Goal: Task Accomplishment & Management: Manage account settings

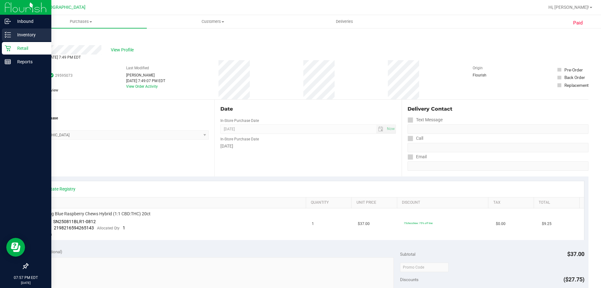
click at [20, 36] on p "Inventory" at bounding box center [30, 35] width 38 height 8
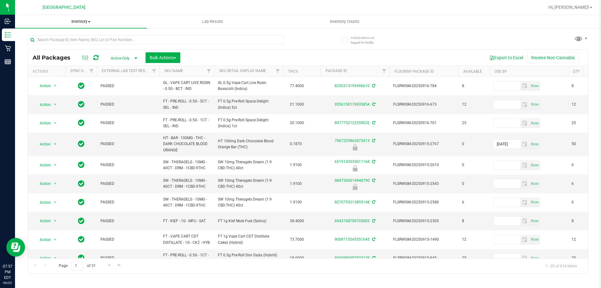
click at [87, 21] on span "Inventory" at bounding box center [81, 22] width 132 height 6
click at [62, 36] on li "All packages" at bounding box center [81, 38] width 132 height 8
click at [122, 42] on input "text" at bounding box center [156, 39] width 256 height 9
paste input "SN250811BLR1-0812"
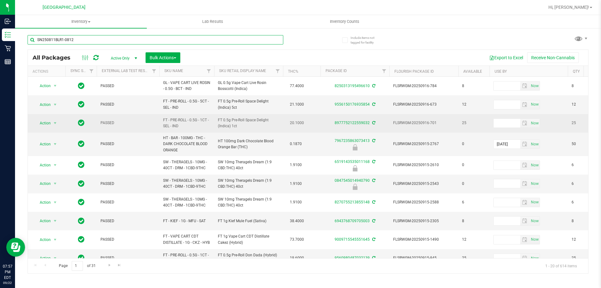
type input "SN250811BLR1-0812"
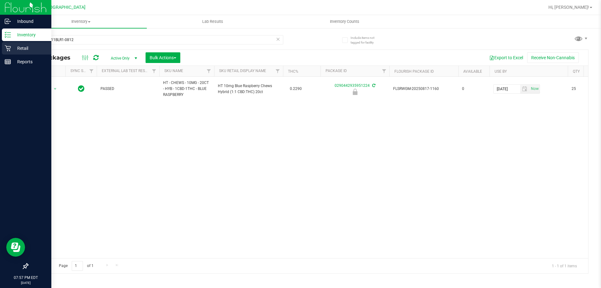
click at [24, 49] on p "Retail" at bounding box center [30, 48] width 38 height 8
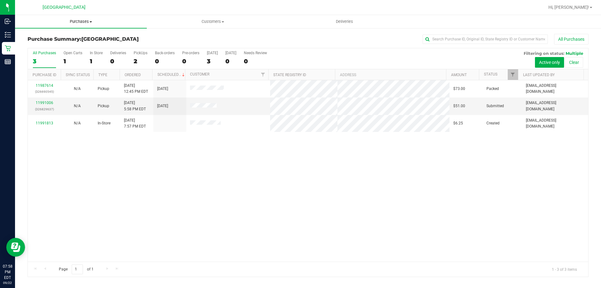
click at [86, 19] on span "Purchases" at bounding box center [81, 22] width 132 height 6
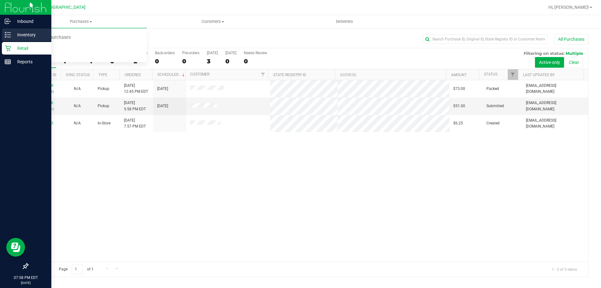
click at [13, 37] on p "Inventory" at bounding box center [30, 35] width 38 height 8
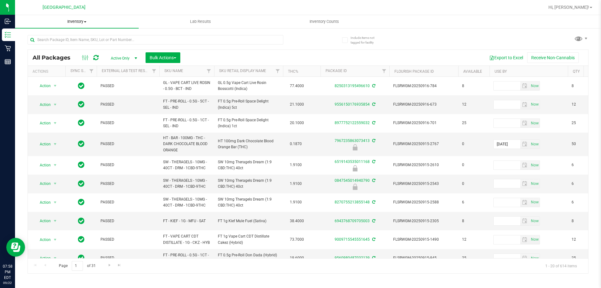
click at [76, 23] on span "Inventory" at bounding box center [77, 22] width 124 height 6
click at [47, 50] on span "Waste log" at bounding box center [33, 52] width 37 height 5
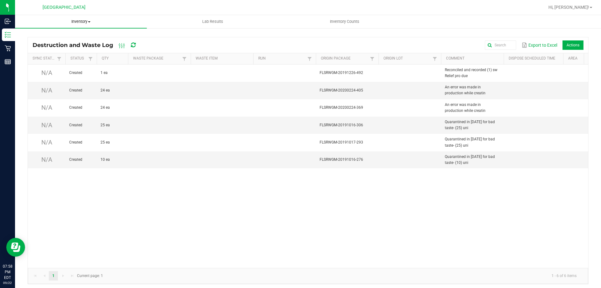
click at [90, 20] on span "Inventory" at bounding box center [81, 22] width 132 height 6
click at [47, 43] on span "All inventory" at bounding box center [36, 45] width 42 height 5
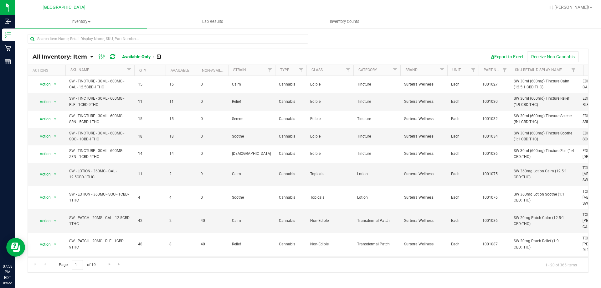
click at [161, 59] on link "All" at bounding box center [159, 56] width 5 height 5
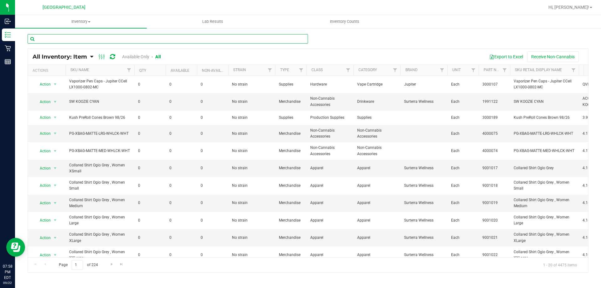
click at [136, 41] on input "text" at bounding box center [168, 38] width 281 height 9
paste input "SN250811BLR1-0812"
type input "SN250811BLR1-0812"
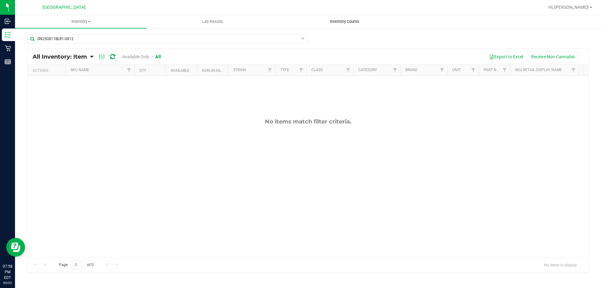
click at [343, 19] on span "Inventory Counts" at bounding box center [345, 22] width 46 height 6
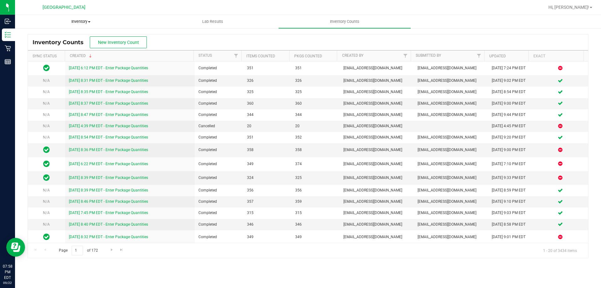
click at [82, 23] on span "Inventory" at bounding box center [80, 22] width 131 height 6
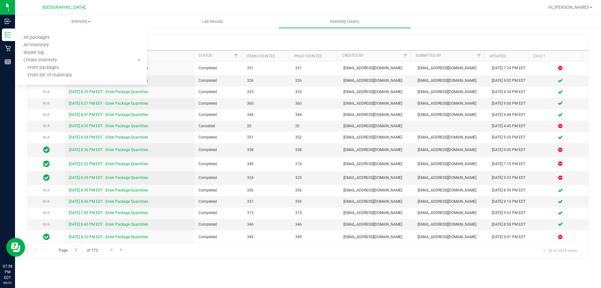
click at [314, 37] on div "Inventory Counts New Inventory Count" at bounding box center [308, 42] width 561 height 16
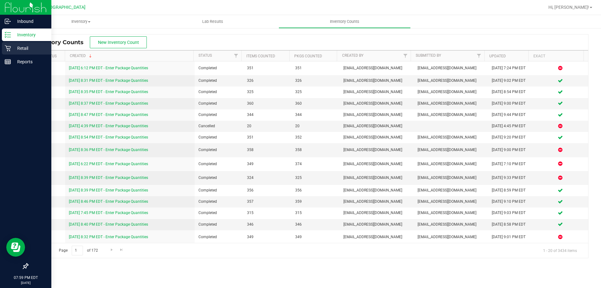
click at [9, 47] on icon at bounding box center [8, 48] width 6 height 6
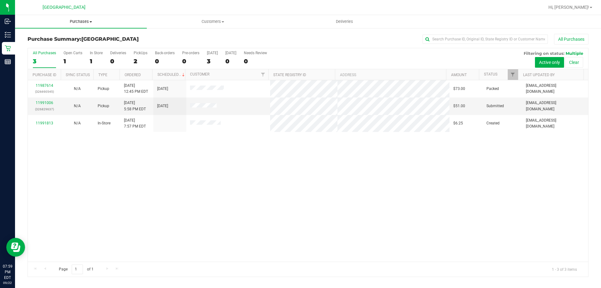
click at [86, 23] on span "Purchases" at bounding box center [81, 22] width 132 height 6
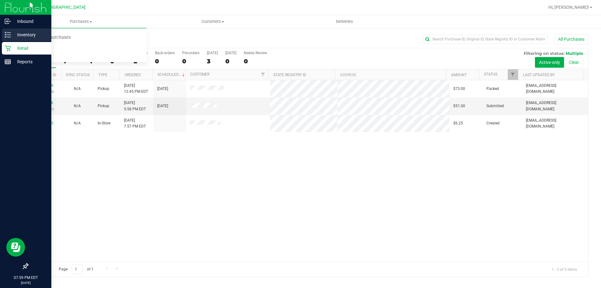
click at [16, 32] on p "Inventory" at bounding box center [30, 35] width 38 height 8
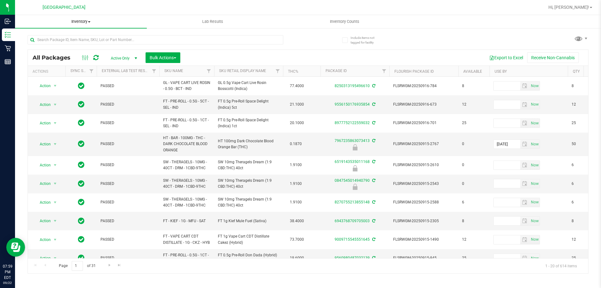
click at [86, 23] on span "Inventory" at bounding box center [81, 22] width 132 height 6
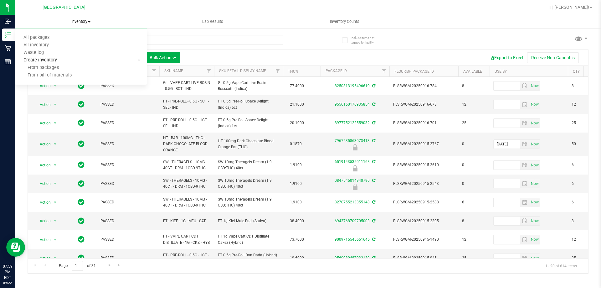
click at [55, 62] on span "Create inventory" at bounding box center [40, 60] width 50 height 5
click at [41, 61] on span "Create inventory" at bounding box center [40, 60] width 50 height 5
click at [56, 60] on span "Create inventory" at bounding box center [40, 60] width 50 height 5
click at [55, 68] on span "From packages" at bounding box center [37, 67] width 44 height 5
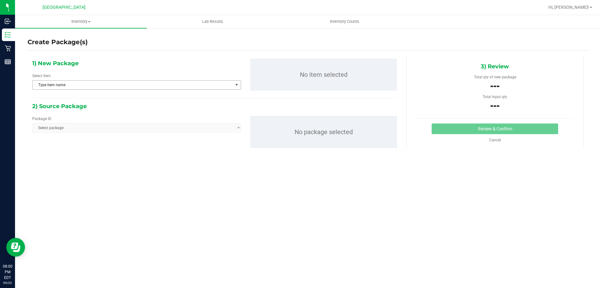
click at [213, 81] on span "Type item name" at bounding box center [133, 85] width 200 height 9
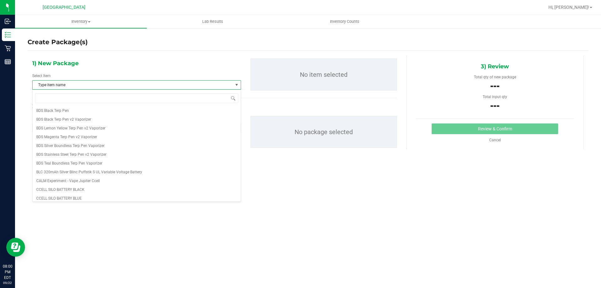
click at [213, 81] on span "Type item name" at bounding box center [133, 85] width 200 height 9
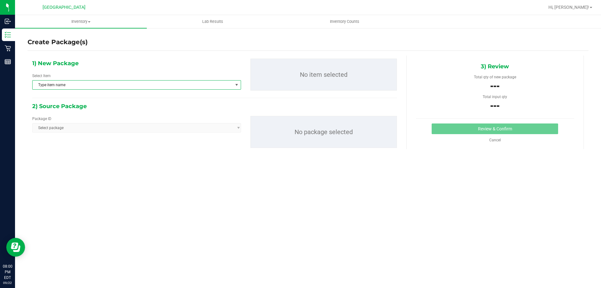
click at [207, 129] on span "Select package" at bounding box center [136, 127] width 209 height 9
click at [85, 23] on span "Inventory" at bounding box center [81, 22] width 132 height 6
click at [34, 54] on span "Waste log" at bounding box center [33, 52] width 37 height 5
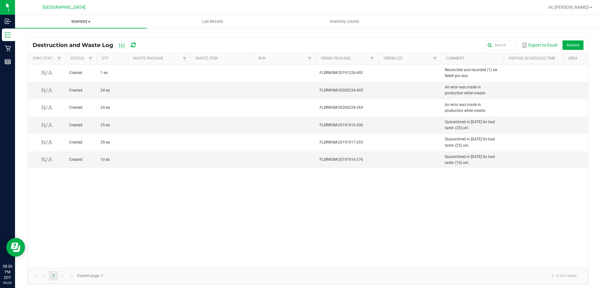
click at [81, 20] on span "Inventory" at bounding box center [81, 22] width 132 height 6
click at [44, 46] on span "All inventory" at bounding box center [36, 45] width 42 height 5
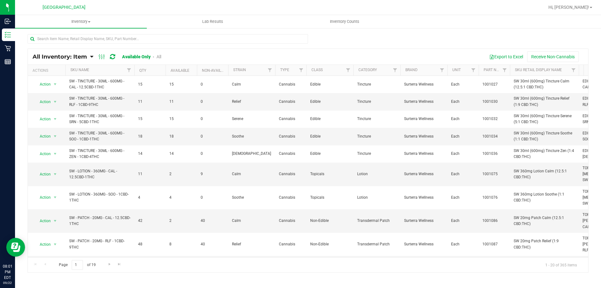
click at [94, 31] on div "All Inventory: Item Item Summary Item (default) Item by Strain Item by Location" at bounding box center [308, 126] width 586 height 196
click at [95, 40] on input "text" at bounding box center [168, 38] width 281 height 9
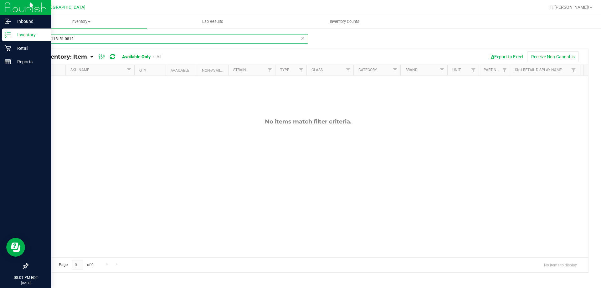
type input "SN250811BLR1-0812"
click at [13, 39] on div "Inventory" at bounding box center [26, 35] width 49 height 13
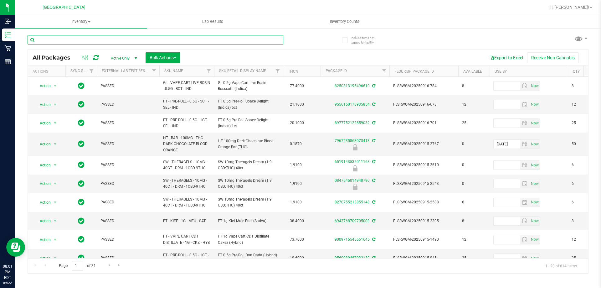
click at [96, 41] on input "text" at bounding box center [156, 39] width 256 height 9
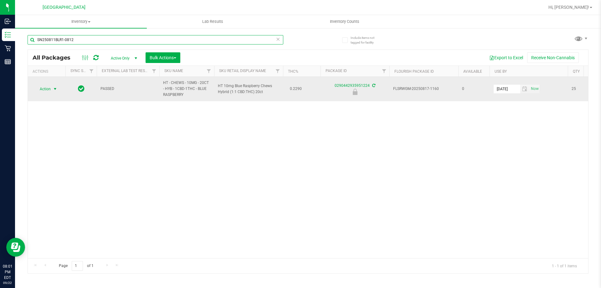
type input "SN250811BLR1-0812"
click at [55, 88] on span "select" at bounding box center [55, 88] width 5 height 5
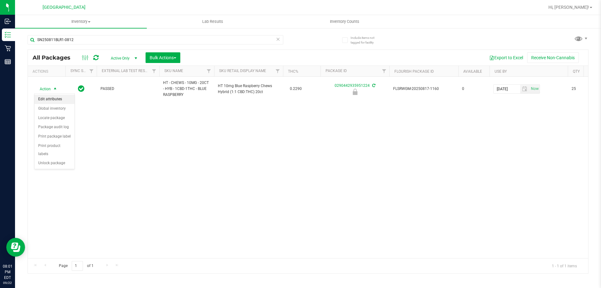
click at [58, 99] on li "Edit attributes" at bounding box center [54, 99] width 40 height 9
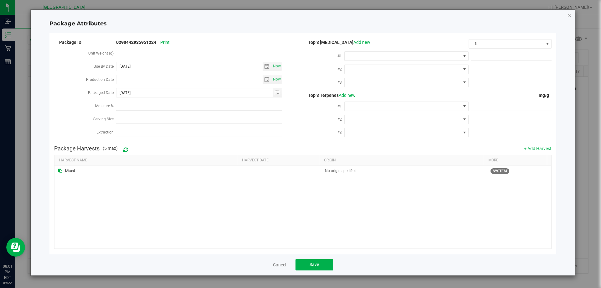
click at [567, 15] on div "Package Attributes Package ID 0290442935951224 Print Unit Weight (g) Use By Dat…" at bounding box center [303, 143] width 545 height 266
click at [569, 15] on icon "Close modal" at bounding box center [570, 15] width 4 height 8
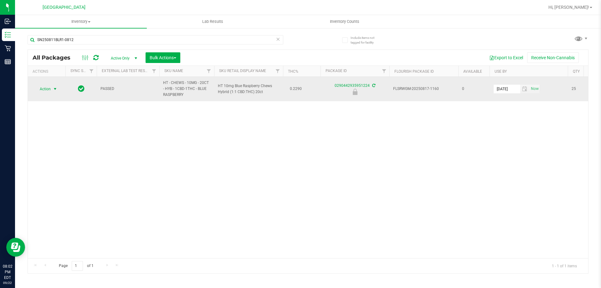
click at [50, 90] on span "Action" at bounding box center [42, 89] width 17 height 9
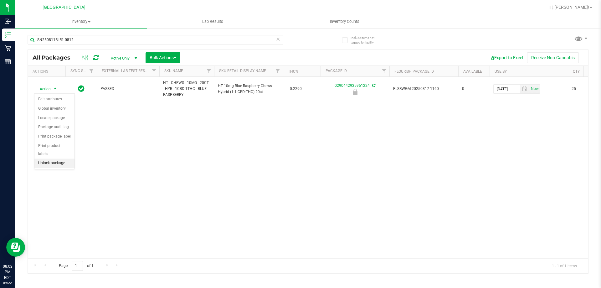
click at [60, 159] on li "Unlock package" at bounding box center [54, 163] width 40 height 9
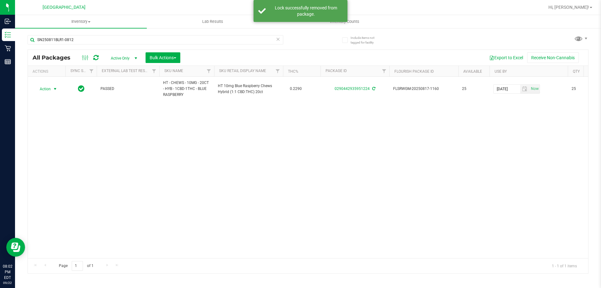
click at [56, 89] on span "select" at bounding box center [55, 88] width 5 height 5
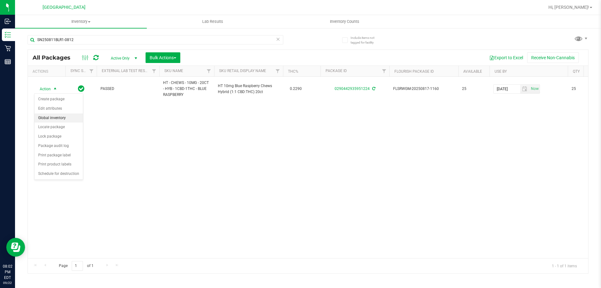
click at [61, 119] on li "Global inventory" at bounding box center [58, 117] width 49 height 9
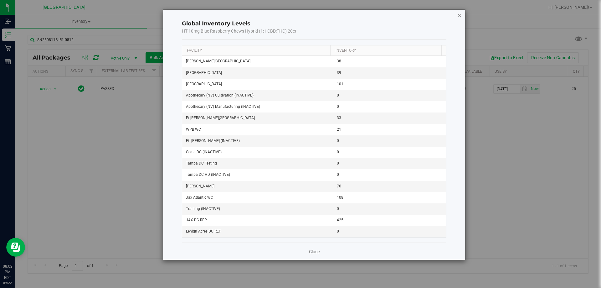
click at [460, 15] on icon "button" at bounding box center [460, 15] width 4 height 8
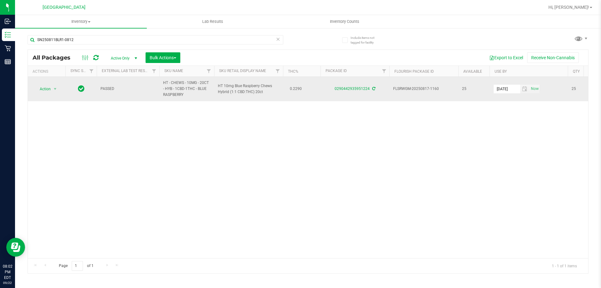
click at [64, 88] on td "Action Action Create package Edit attributes Global inventory Locate package Lo…" at bounding box center [47, 89] width 38 height 24
click at [53, 91] on span "select" at bounding box center [55, 88] width 5 height 5
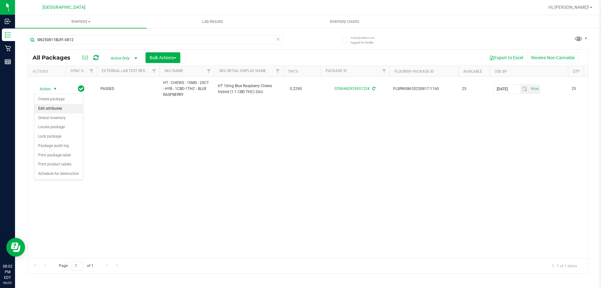
click at [41, 107] on li "Edit attributes" at bounding box center [58, 108] width 49 height 9
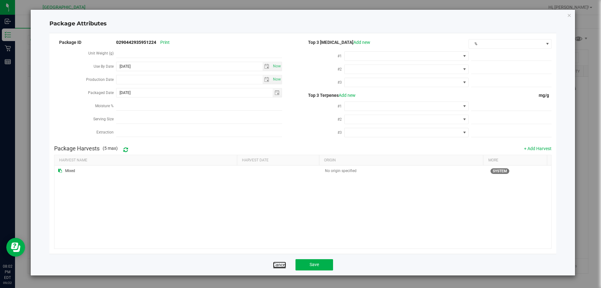
click at [278, 262] on link "Cancel" at bounding box center [279, 265] width 13 height 6
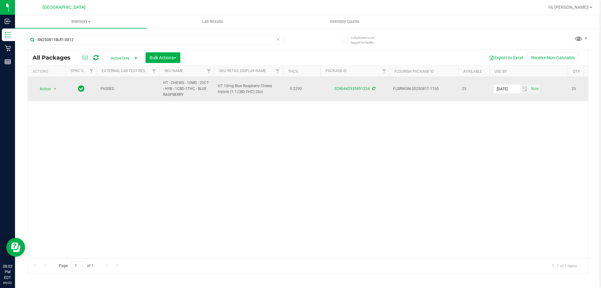
click at [372, 91] on div "0290442935951224" at bounding box center [355, 89] width 71 height 6
click at [374, 86] on span at bounding box center [374, 88] width 4 height 4
click at [57, 89] on span "select" at bounding box center [55, 88] width 5 height 5
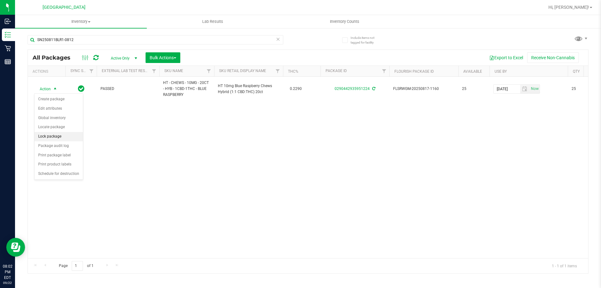
click at [60, 135] on li "Lock package" at bounding box center [58, 136] width 49 height 9
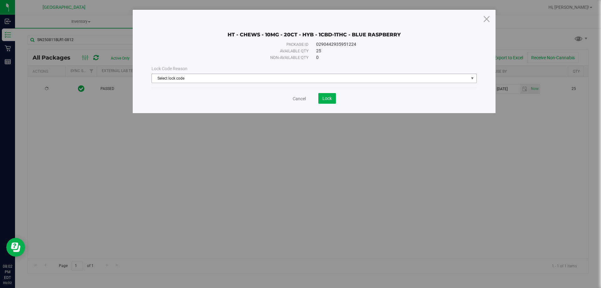
click at [253, 75] on span "Select lock code" at bounding box center [310, 78] width 317 height 9
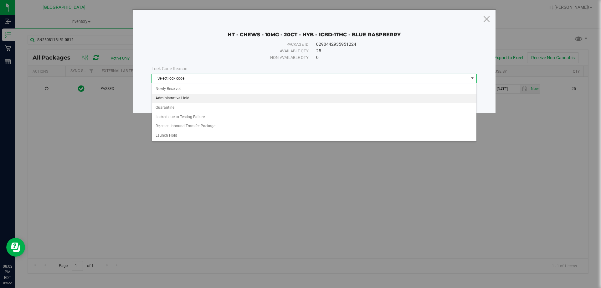
click at [184, 100] on li "Administrative Hold" at bounding box center [314, 98] width 325 height 9
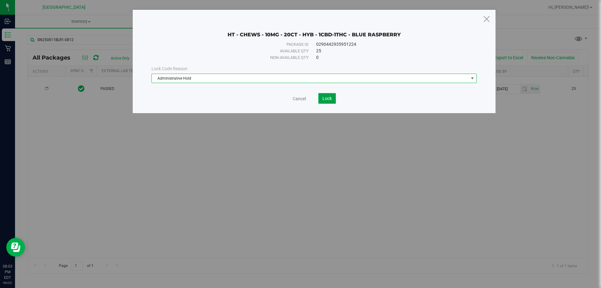
click at [332, 97] on span "Lock" at bounding box center [327, 98] width 9 height 5
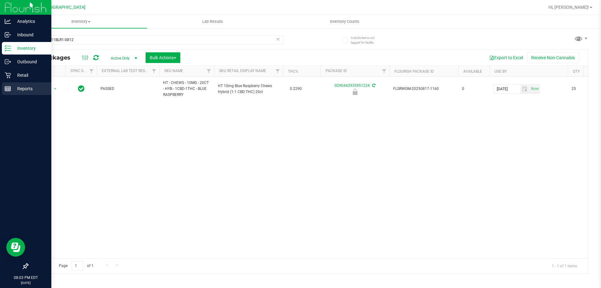
click at [13, 90] on p "Reports" at bounding box center [30, 89] width 38 height 8
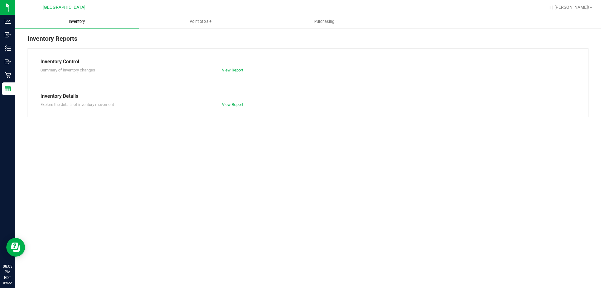
click at [73, 23] on span "Inventory" at bounding box center [76, 22] width 33 height 6
click at [238, 67] on div "View Report" at bounding box center [262, 70] width 91 height 6
click at [238, 71] on link "View Report" at bounding box center [232, 70] width 21 height 5
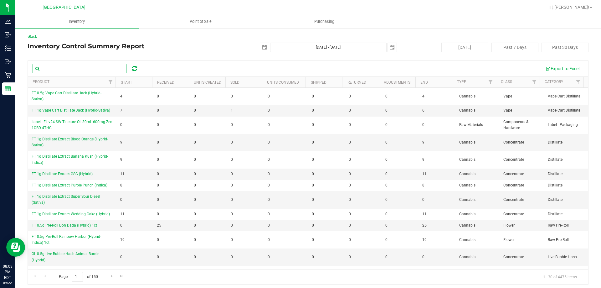
click at [88, 67] on input "text" at bounding box center [80, 68] width 94 height 9
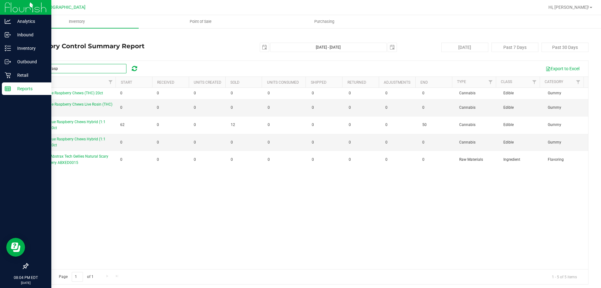
type input "blue rasp"
click at [36, 90] on p "Reports" at bounding box center [30, 89] width 38 height 8
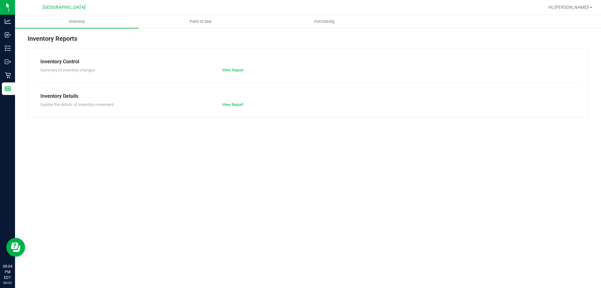
click at [236, 101] on div "View Report" at bounding box center [262, 104] width 91 height 6
click at [235, 105] on link "View Report" at bounding box center [232, 104] width 21 height 5
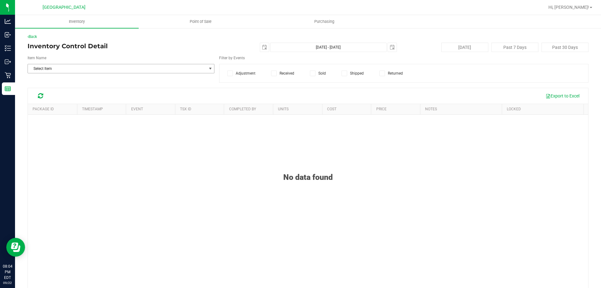
click at [96, 69] on span "Select Item" at bounding box center [117, 68] width 179 height 9
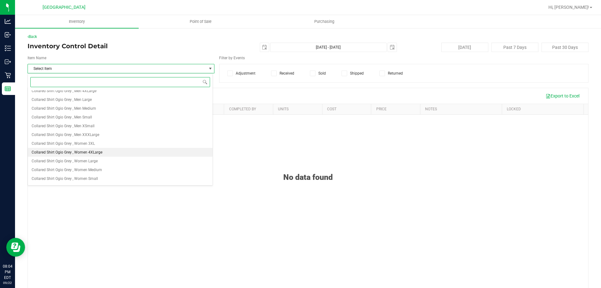
scroll to position [564, 0]
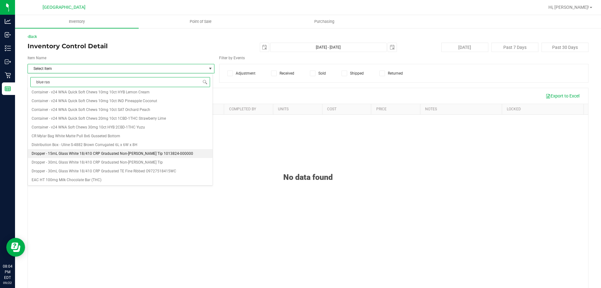
type input "blue rasp"
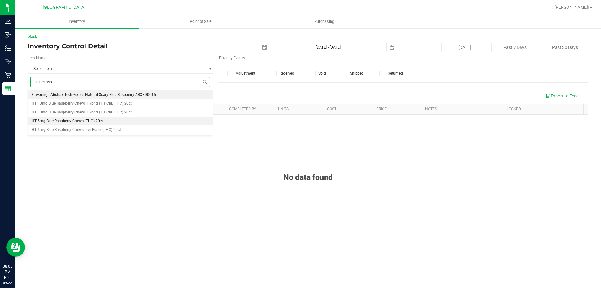
click at [98, 122] on span "HT 5mg Blue Raspberry Chews (THC) 20ct" at bounding box center [67, 121] width 71 height 4
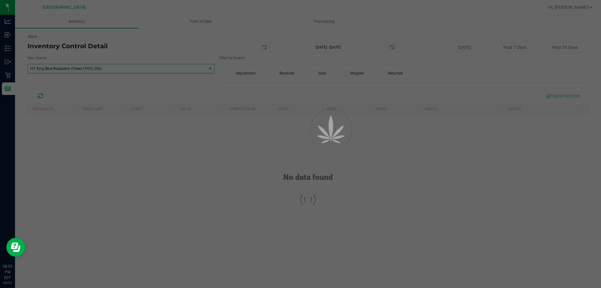
scroll to position [33445, 0]
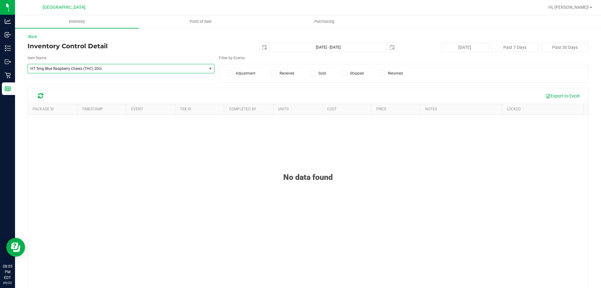
click at [245, 173] on div "No data found" at bounding box center [308, 169] width 561 height 25
click at [310, 74] on span at bounding box center [313, 73] width 6 height 6
click at [0, 0] on input "Sold" at bounding box center [0, 0] width 0 height 0
click at [208, 70] on span "select" at bounding box center [210, 68] width 5 height 5
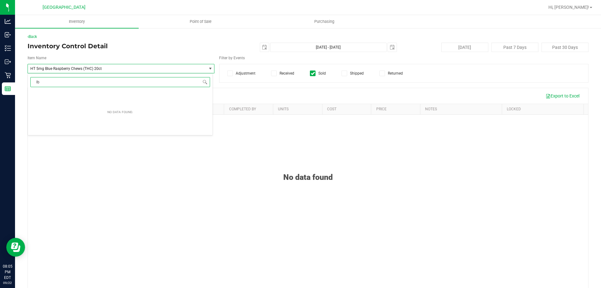
type input "l"
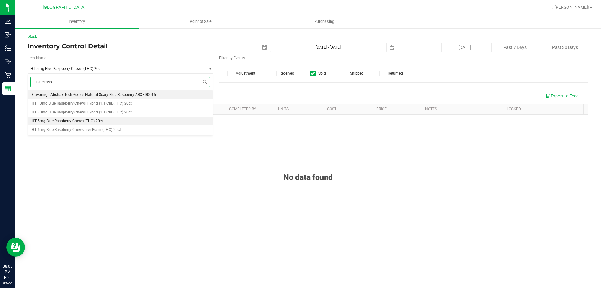
click at [85, 121] on span "HT 5mg Blue Raspberry Chews (THC) 20ct" at bounding box center [67, 121] width 71 height 4
type input "blue rasp"
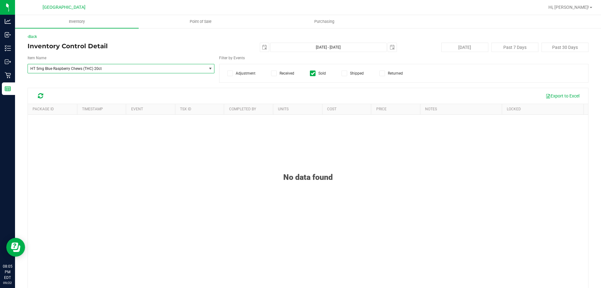
click at [231, 72] on span at bounding box center [230, 73] width 6 height 6
click at [0, 0] on input "Adjustment" at bounding box center [0, 0] width 0 height 0
click at [273, 73] on icon at bounding box center [274, 73] width 4 height 0
click at [0, 0] on input "Received" at bounding box center [0, 0] width 0 height 0
click at [350, 76] on div "Adjustment Received Sold Shipped Returned" at bounding box center [404, 73] width 370 height 19
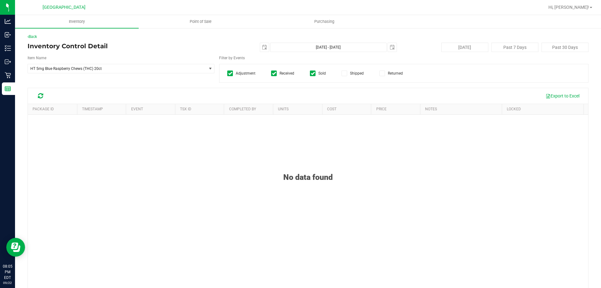
click at [345, 75] on span at bounding box center [345, 73] width 6 height 6
click at [0, 0] on input "Shipped" at bounding box center [0, 0] width 0 height 0
click at [381, 73] on icon at bounding box center [383, 73] width 4 height 0
click at [0, 0] on input "Returned" at bounding box center [0, 0] width 0 height 0
click at [120, 159] on div "No data found" at bounding box center [308, 169] width 561 height 25
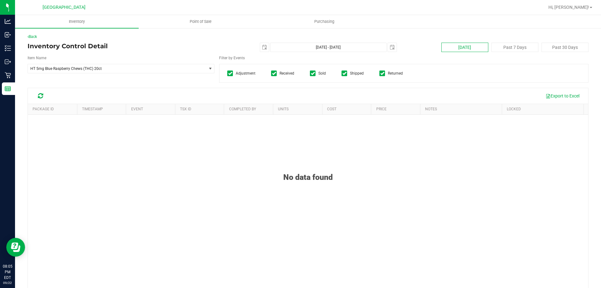
click at [445, 48] on button "[DATE]" at bounding box center [465, 47] width 47 height 9
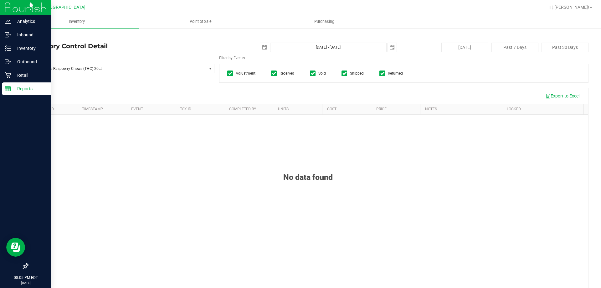
click at [5, 87] on rect at bounding box center [8, 88] width 6 height 4
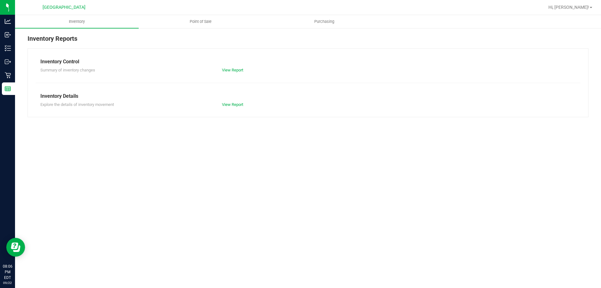
click at [245, 106] on div "View Report" at bounding box center [262, 104] width 91 height 6
click at [243, 106] on link "View Report" at bounding box center [232, 104] width 21 height 5
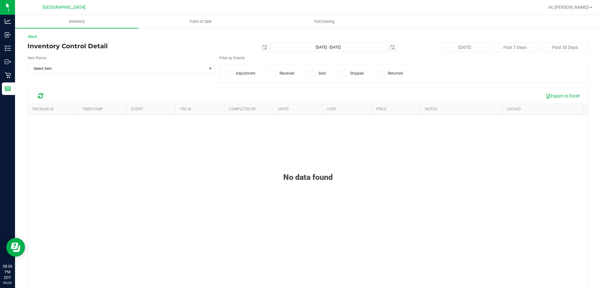
click at [31, 39] on div "Back" at bounding box center [308, 37] width 561 height 6
click at [31, 37] on link "Back" at bounding box center [32, 36] width 9 height 4
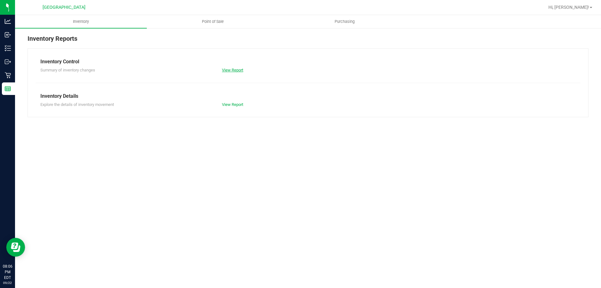
click at [234, 71] on link "View Report" at bounding box center [232, 70] width 21 height 5
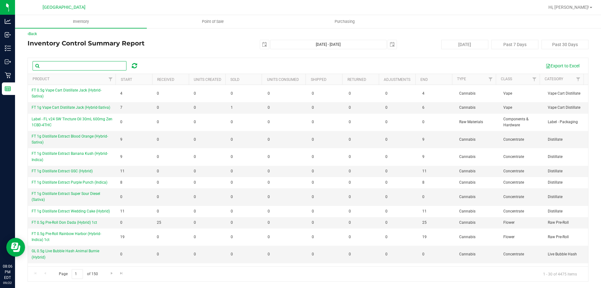
click at [84, 68] on input "text" at bounding box center [80, 65] width 94 height 9
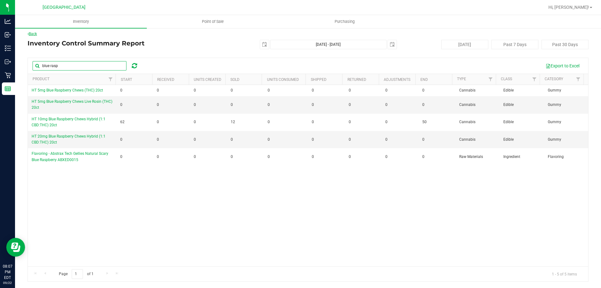
type input "blue rasp"
click at [33, 36] on link "Back" at bounding box center [32, 34] width 9 height 4
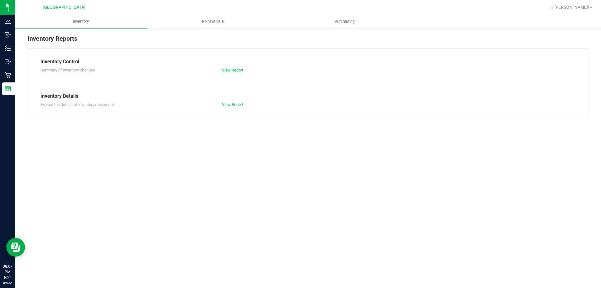
click at [240, 70] on link "View Report" at bounding box center [232, 70] width 21 height 5
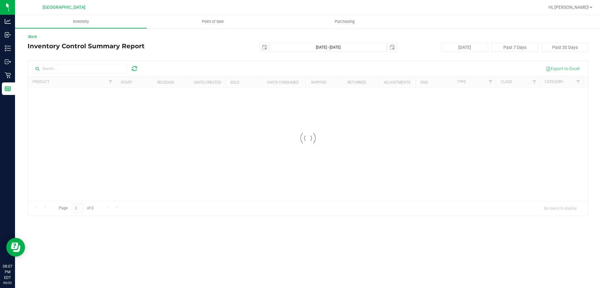
click at [114, 70] on div at bounding box center [308, 138] width 561 height 155
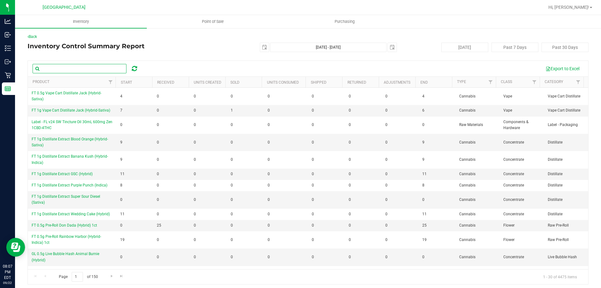
click at [113, 69] on input "text" at bounding box center [80, 68] width 94 height 9
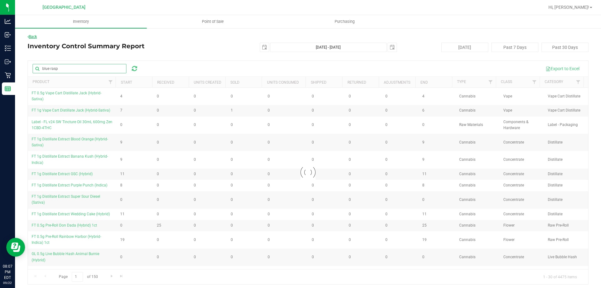
type input "blue rasp"
click at [37, 35] on link "Back" at bounding box center [32, 36] width 9 height 4
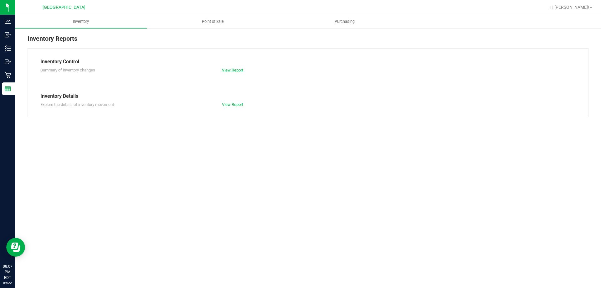
click at [230, 69] on link "View Report" at bounding box center [232, 70] width 21 height 5
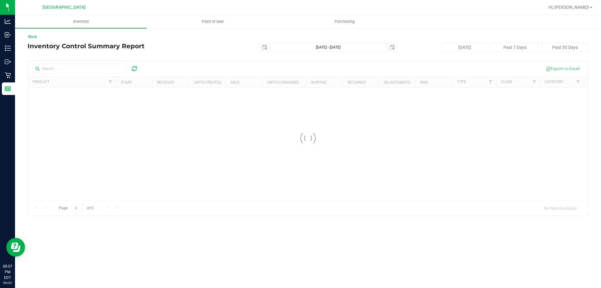
click at [92, 68] on div at bounding box center [308, 138] width 561 height 155
click at [31, 39] on div "Back" at bounding box center [308, 37] width 561 height 6
click at [36, 38] on link "Back" at bounding box center [32, 36] width 9 height 4
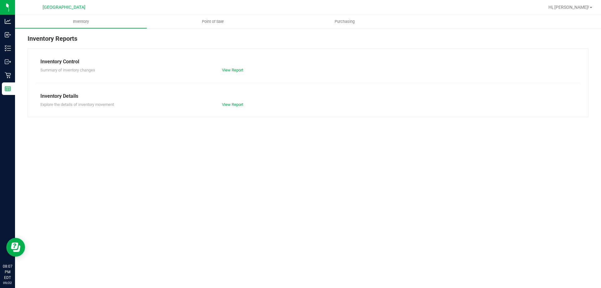
click at [239, 109] on div "Inventory Control Summary of inventory changes View Report Inventory Details Ex…" at bounding box center [308, 82] width 561 height 69
click at [239, 107] on div "Inventory Control Summary of inventory changes View Report Inventory Details Ex…" at bounding box center [308, 82] width 561 height 69
click at [240, 105] on link "View Report" at bounding box center [232, 104] width 21 height 5
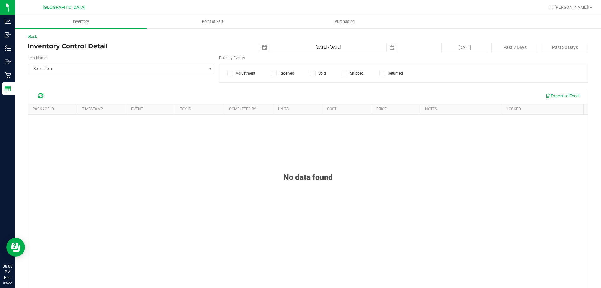
click at [171, 69] on span "Select Item" at bounding box center [117, 68] width 179 height 9
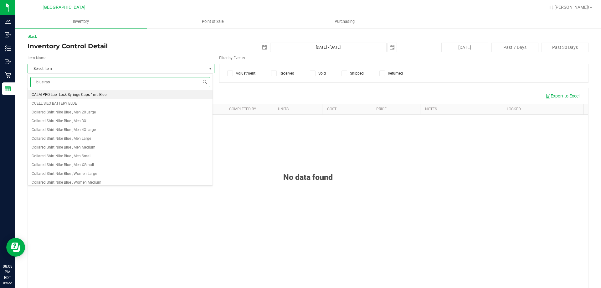
type input "blue rasp"
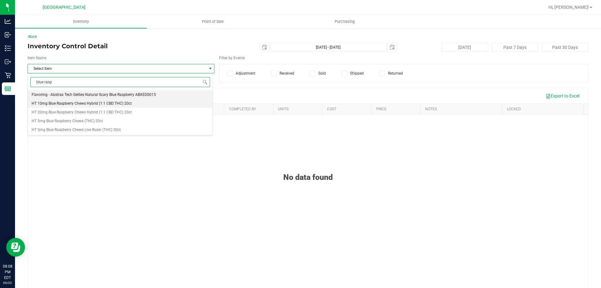
click at [92, 103] on span "HT 10mg Blue Raspberry Chews Hybrid (1:1 CBD:THC) 20ct" at bounding box center [82, 103] width 100 height 4
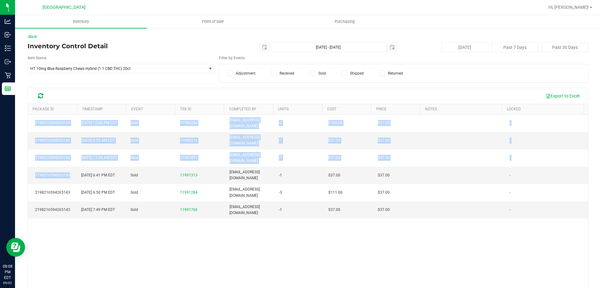
drag, startPoint x: 73, startPoint y: 175, endPoint x: 24, endPoint y: 177, distance: 48.9
click at [24, 177] on div "Back Inventory Control Detail [DATE] [DATE] - [DATE] [DATE] [DATE] Past 7 Days …" at bounding box center [308, 173] width 586 height 290
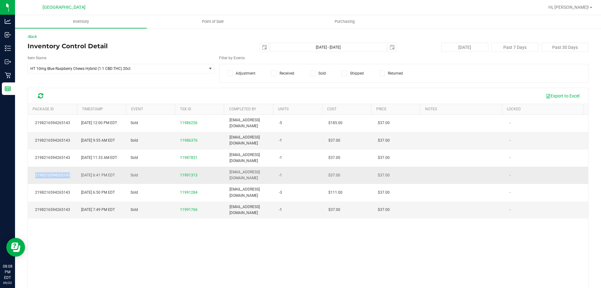
drag, startPoint x: 73, startPoint y: 179, endPoint x: 34, endPoint y: 178, distance: 39.2
click at [34, 178] on td "2198216594265143" at bounding box center [52, 175] width 49 height 17
copy link "2198216594265143"
click at [323, 74] on label "Sold" at bounding box center [318, 73] width 16 height 6
click at [0, 0] on input "Sold" at bounding box center [0, 0] width 0 height 0
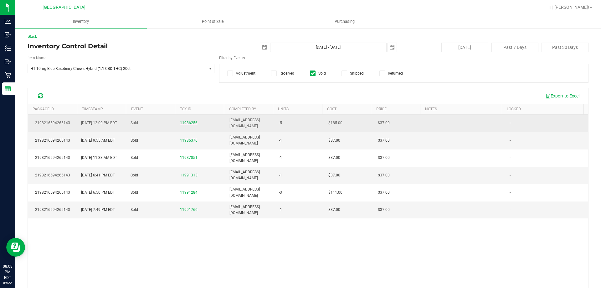
click at [182, 122] on span "11986256" at bounding box center [189, 123] width 18 height 4
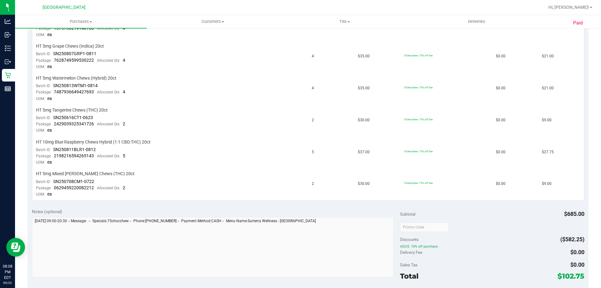
scroll to position [251, 0]
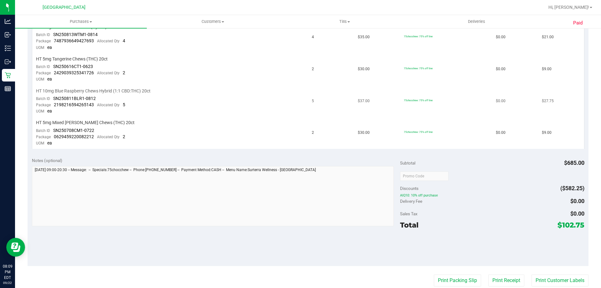
click at [50, 110] on span "ea" at bounding box center [49, 110] width 5 height 5
click at [86, 103] on span "2198216594265143" at bounding box center [74, 104] width 40 height 5
click at [95, 114] on td "HT 10mg Blue Raspberry Chews Hybrid (1:1 CBD:THC) 20ct Batch ID SN250811BLR1-08…" at bounding box center [170, 102] width 276 height 32
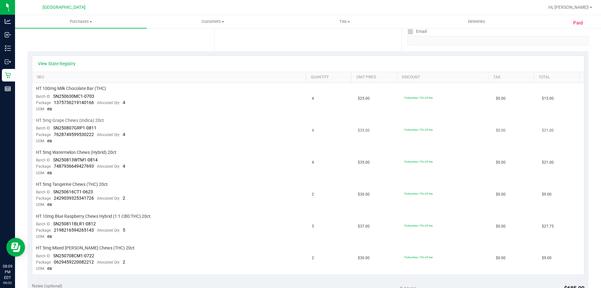
scroll to position [0, 0]
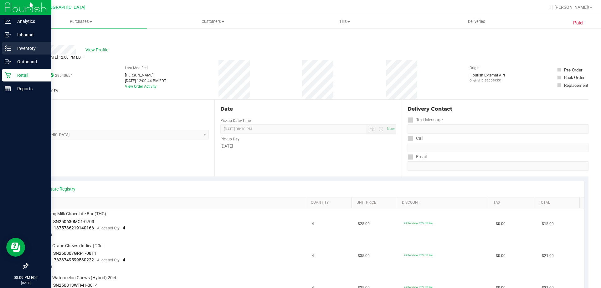
click at [20, 48] on p "Inventory" at bounding box center [30, 48] width 38 height 8
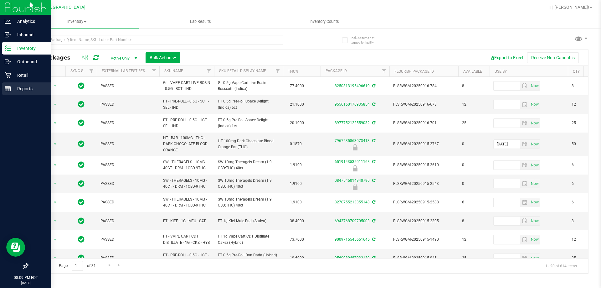
click at [24, 89] on p "Reports" at bounding box center [30, 89] width 38 height 8
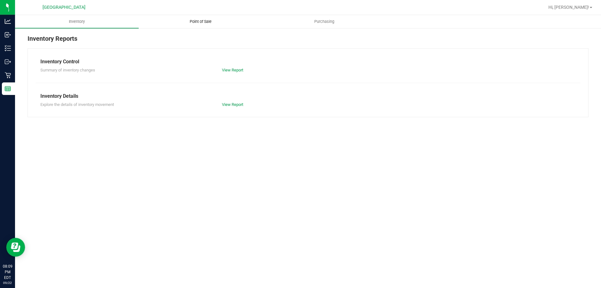
click at [201, 23] on span "Point of Sale" at bounding box center [200, 22] width 39 height 6
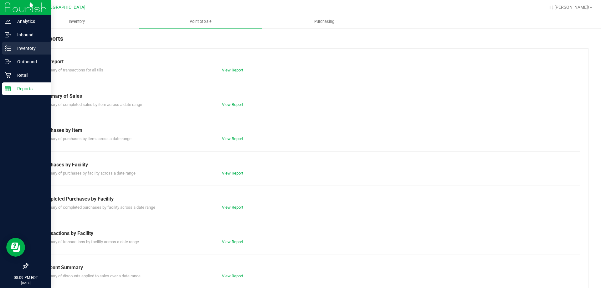
click at [11, 45] on p "Inventory" at bounding box center [30, 48] width 38 height 8
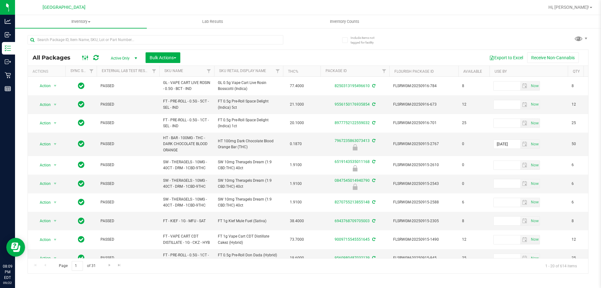
click at [86, 57] on icon at bounding box center [85, 58] width 7 height 8
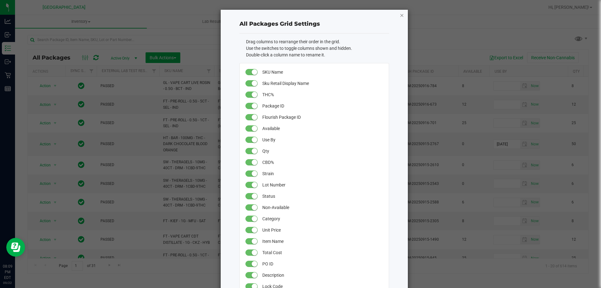
click at [401, 16] on icon "button" at bounding box center [402, 15] width 4 height 8
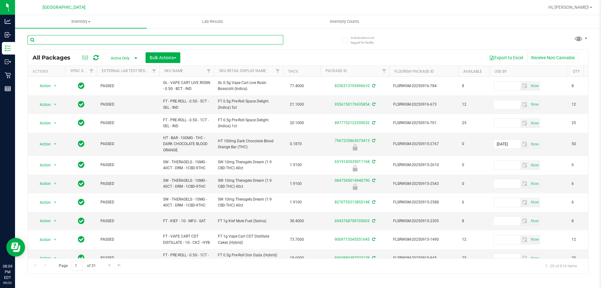
click at [97, 41] on input "text" at bounding box center [156, 39] width 256 height 9
click at [168, 58] on span "Bulk Actions" at bounding box center [163, 57] width 27 height 5
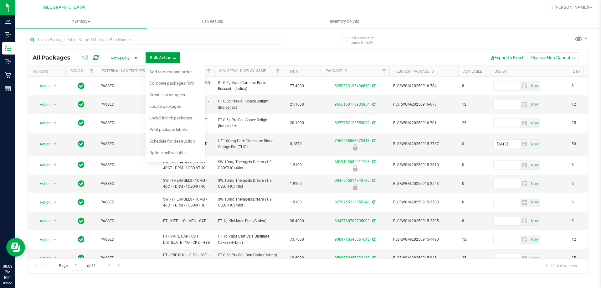
click at [168, 58] on span "Bulk Actions" at bounding box center [163, 57] width 27 height 5
click at [131, 58] on span "Active Only" at bounding box center [123, 58] width 34 height 9
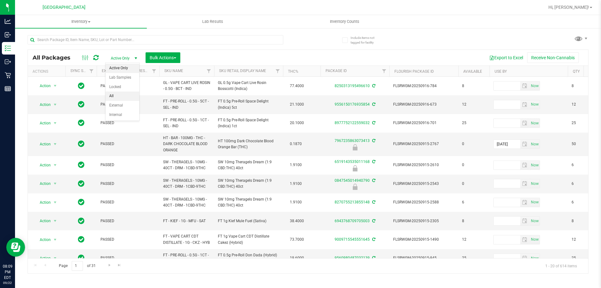
click at [113, 95] on li "All" at bounding box center [123, 95] width 34 height 9
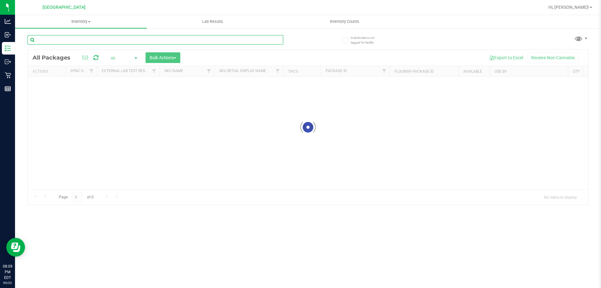
paste input "2198216594265143"
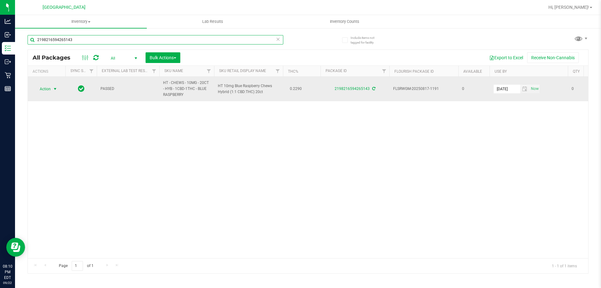
type input "2198216594265143"
click at [52, 89] on span "select" at bounding box center [55, 89] width 8 height 9
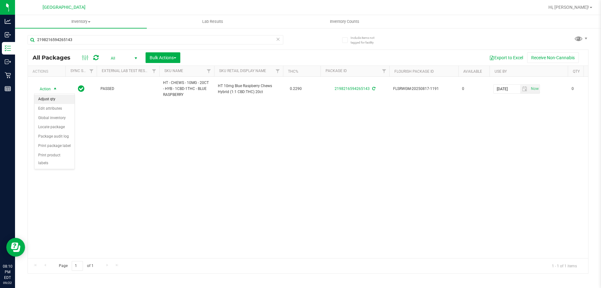
click at [53, 97] on li "Adjust qty" at bounding box center [54, 99] width 40 height 9
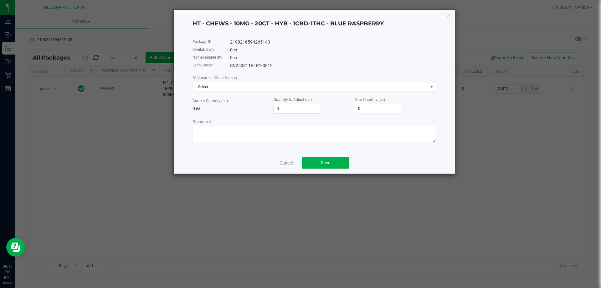
click at [291, 112] on input "0" at bounding box center [297, 108] width 46 height 9
type input "1"
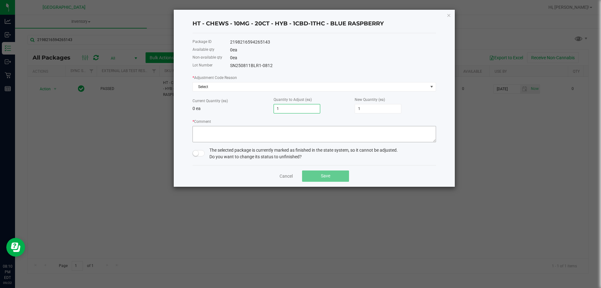
type input "1"
click at [252, 138] on textarea "* Comment" at bounding box center [315, 134] width 244 height 16
type textarea "1 unit left over when system said package was consumed. Possible PO variance as…"
click at [197, 152] on small at bounding box center [196, 153] width 6 height 6
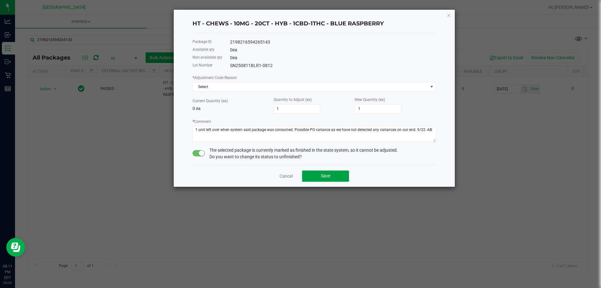
click at [334, 177] on button "Save" at bounding box center [325, 175] width 47 height 11
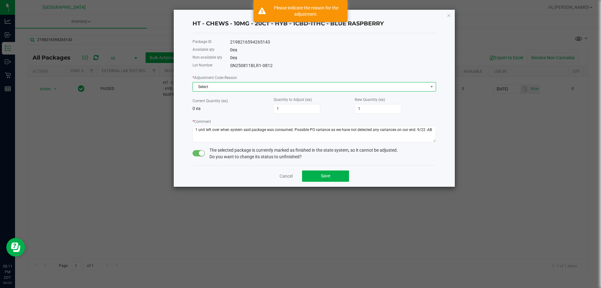
click at [323, 90] on span "Select" at bounding box center [310, 86] width 235 height 9
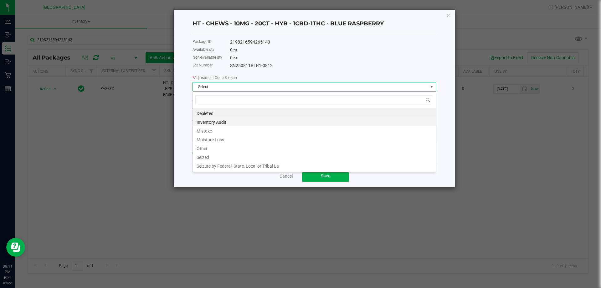
click at [236, 122] on li "Inventory Audit" at bounding box center [314, 121] width 243 height 9
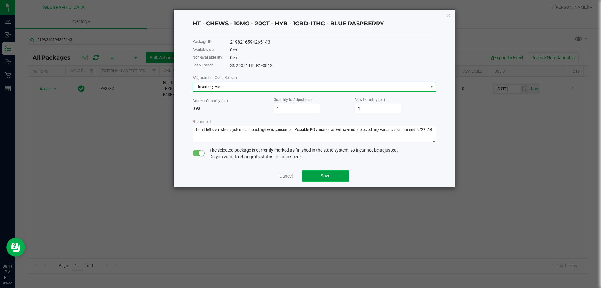
click at [320, 176] on button "Save" at bounding box center [325, 175] width 47 height 11
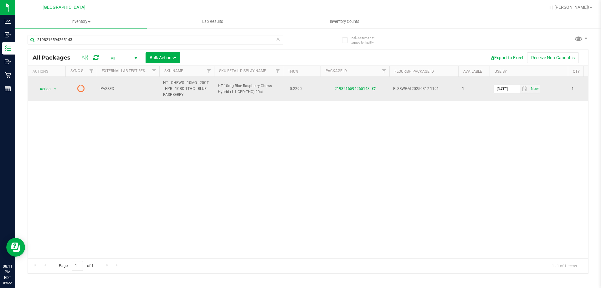
click at [373, 90] on icon at bounding box center [373, 89] width 3 height 4
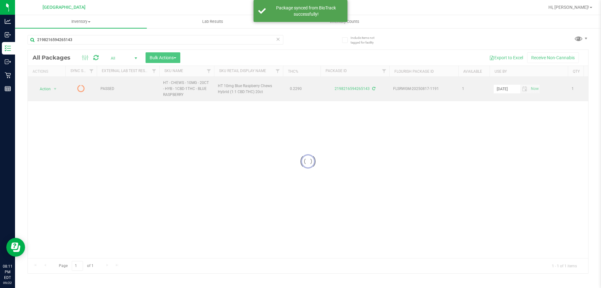
click at [373, 90] on div at bounding box center [308, 161] width 561 height 223
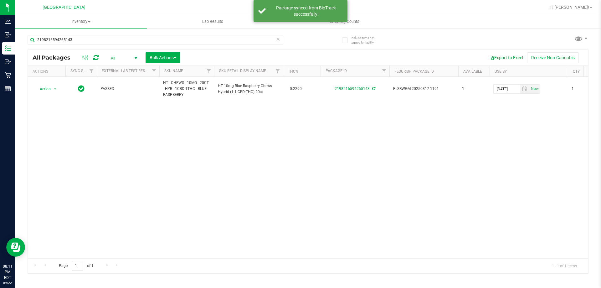
click at [360, 195] on div "Action Action Adjust qty Create package Edit attributes Global inventory Locate…" at bounding box center [308, 167] width 561 height 181
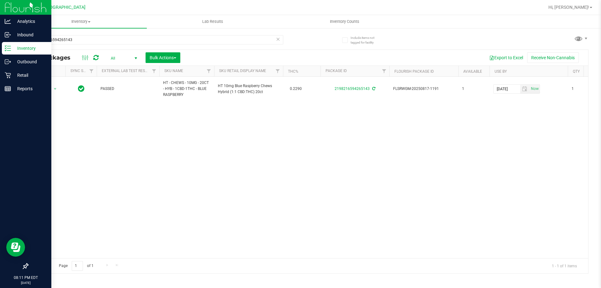
click at [28, 50] on p "Inventory" at bounding box center [30, 48] width 38 height 8
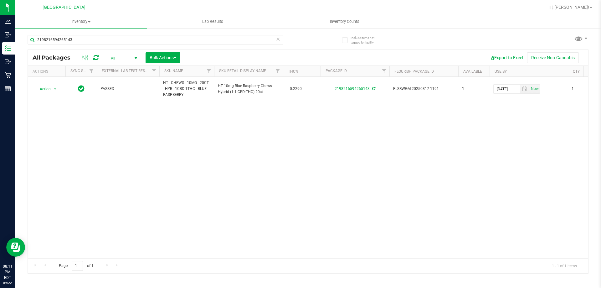
click at [136, 57] on span "select" at bounding box center [135, 58] width 5 height 5
click at [79, 39] on input "2198216594265143" at bounding box center [156, 39] width 256 height 9
click at [85, 59] on ellipse at bounding box center [86, 59] width 2 height 2
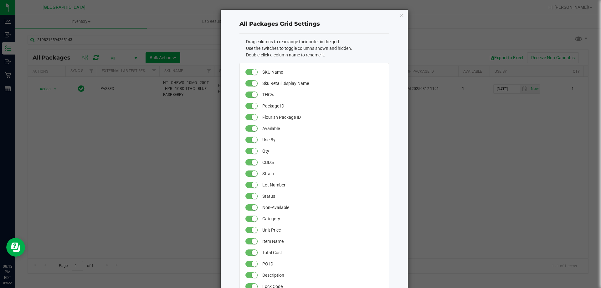
click at [400, 13] on icon "button" at bounding box center [402, 15] width 4 height 8
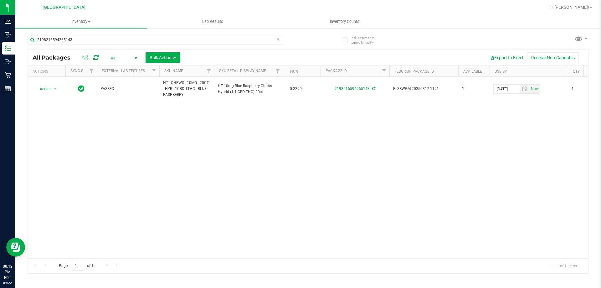
click at [78, 99] on td at bounding box center [80, 89] width 31 height 24
click at [136, 57] on span "select" at bounding box center [135, 58] width 5 height 5
click at [106, 179] on div "Action Action Adjust qty Create package Edit attributes Global inventory Locate…" at bounding box center [308, 167] width 561 height 181
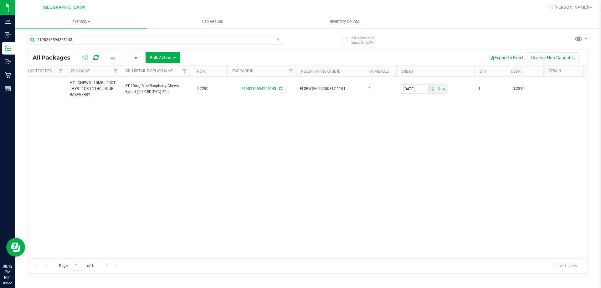
scroll to position [0, 58]
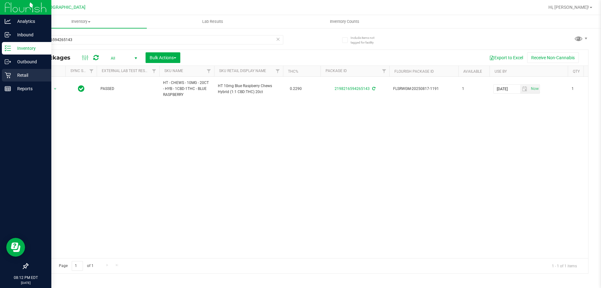
click at [18, 78] on p "Retail" at bounding box center [30, 75] width 38 height 8
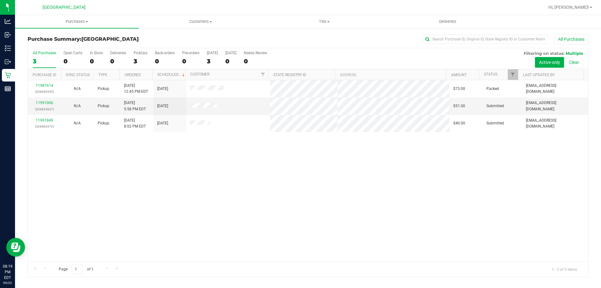
click at [224, 150] on div "11987614 (326690545) N/A Pickup [DATE] 12:45 PM EDT 9/22/2025 $73.00 Packed [EM…" at bounding box center [308, 170] width 561 height 181
click at [134, 176] on div "11987614 (326690545) N/A Pickup [DATE] 12:45 PM EDT 9/22/2025 $73.00 Packed [EM…" at bounding box center [308, 170] width 561 height 181
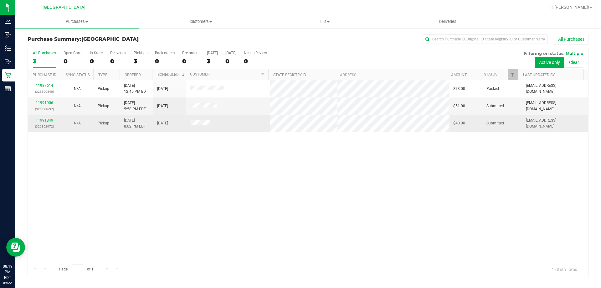
click at [45, 123] on div "11991849 (326862972)" at bounding box center [44, 123] width 25 height 12
click at [45, 122] on link "11991849" at bounding box center [45, 120] width 18 height 4
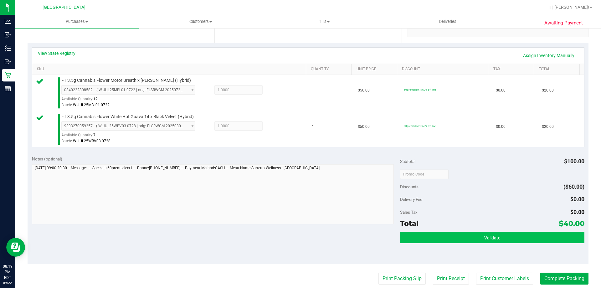
scroll to position [157, 0]
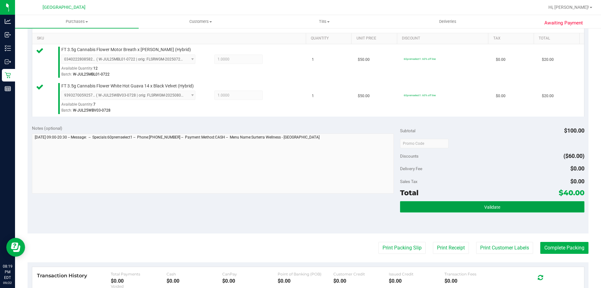
click at [463, 210] on button "Validate" at bounding box center [492, 206] width 184 height 11
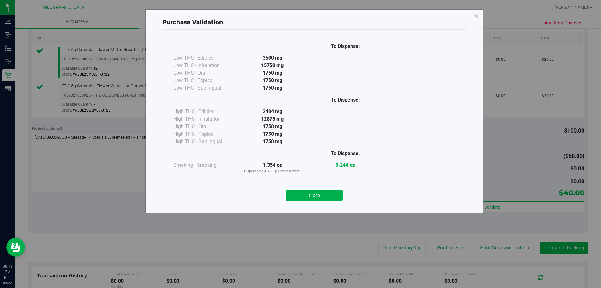
click at [310, 183] on div "Close" at bounding box center [314, 192] width 294 height 25
click at [320, 194] on button "Close" at bounding box center [314, 195] width 57 height 11
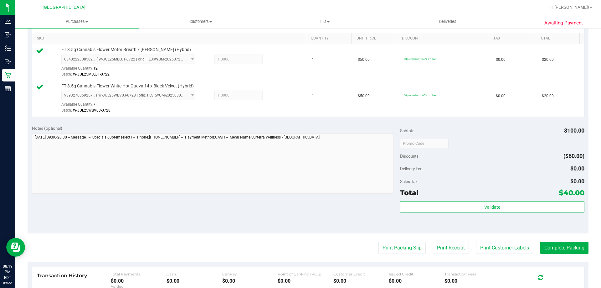
click at [320, 204] on div "Notes (optional) Subtotal $100.00 Discounts ($60.00) Delivery Fee $0.00 Sales T…" at bounding box center [308, 177] width 561 height 113
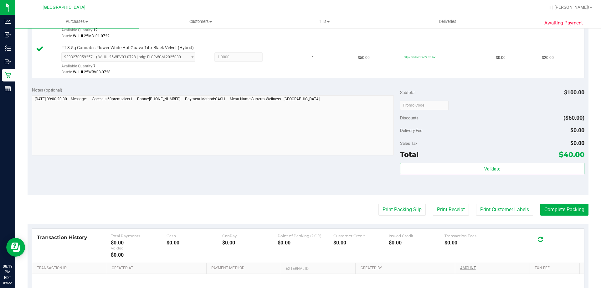
scroll to position [261, 0]
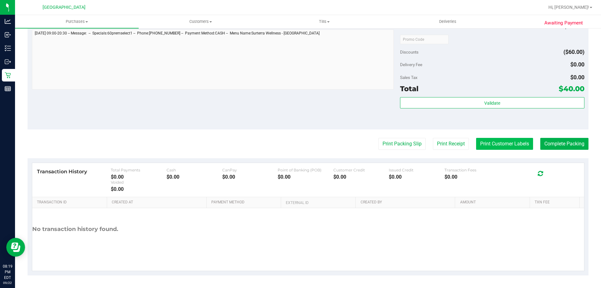
click at [515, 143] on button "Print Customer Labels" at bounding box center [504, 144] width 57 height 12
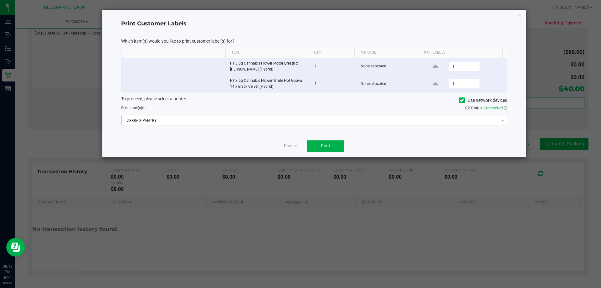
click at [192, 123] on span "ZEBRA-3-PANTRY" at bounding box center [311, 120] width 378 height 9
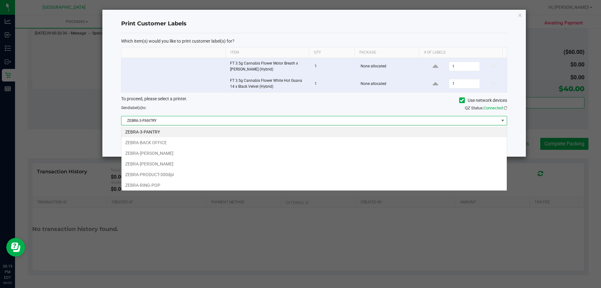
scroll to position [9, 386]
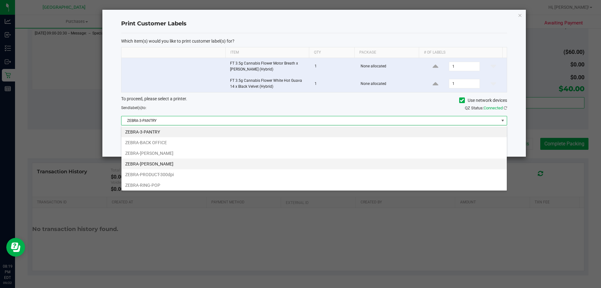
click at [174, 162] on li "ZEBRA-[PERSON_NAME]" at bounding box center [315, 164] width 386 height 11
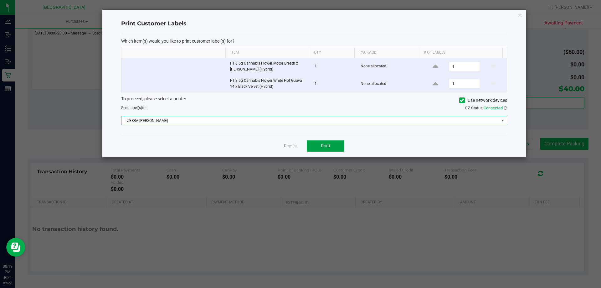
click at [315, 145] on button "Print" at bounding box center [326, 145] width 38 height 11
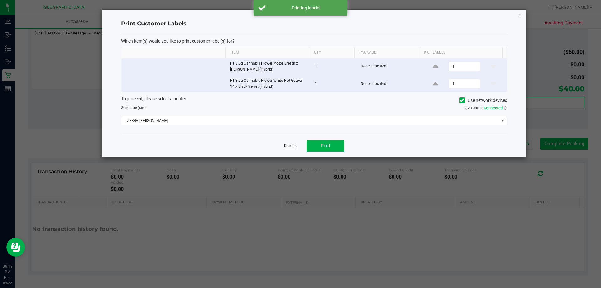
click at [287, 147] on link "Dismiss" at bounding box center [290, 145] width 13 height 5
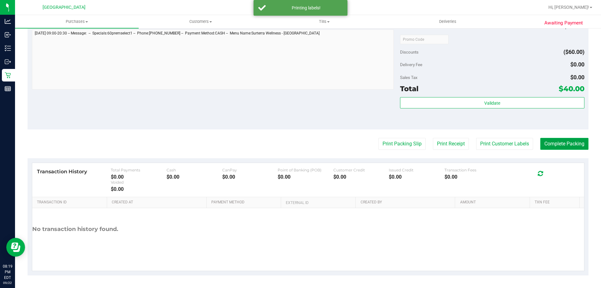
click at [547, 142] on button "Complete Packing" at bounding box center [565, 144] width 48 height 12
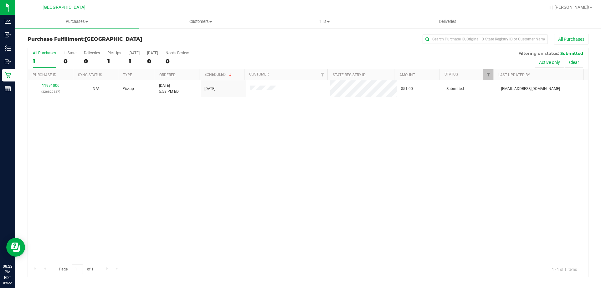
click at [190, 141] on div "11991006 (326829637) N/A Pickup [DATE] 5:58 PM EDT 9/22/2025 $51.00 Submitted […" at bounding box center [308, 170] width 561 height 181
